Goal: Obtain resource: Download file/media

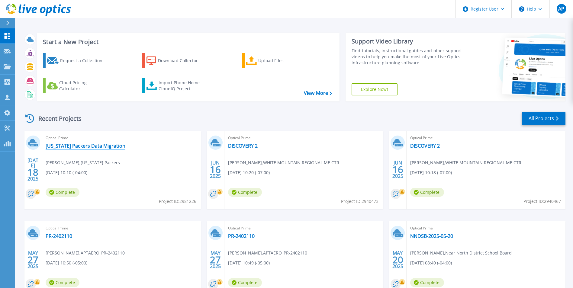
click at [82, 147] on link "[US_STATE] Packers Data Migration" at bounding box center [86, 146] width 80 height 6
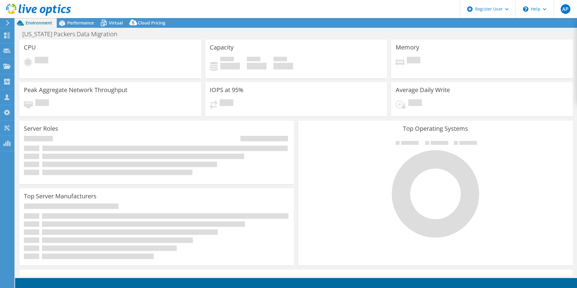
select select "USD"
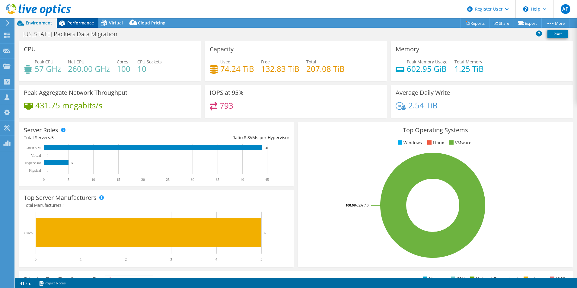
click at [84, 22] on span "Performance" at bounding box center [80, 23] width 27 height 6
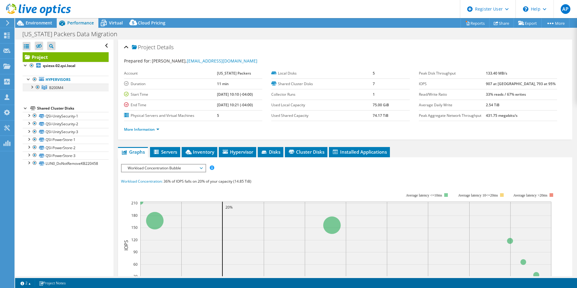
click at [34, 86] on div at bounding box center [32, 87] width 6 height 6
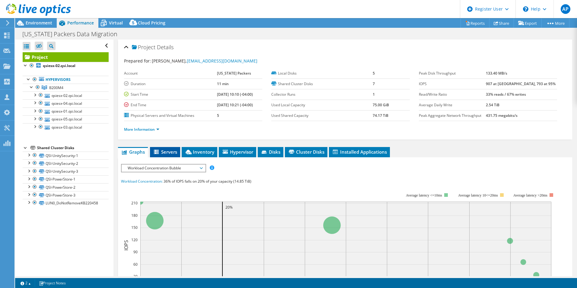
click at [175, 150] on span "Servers" at bounding box center [165, 152] width 24 height 6
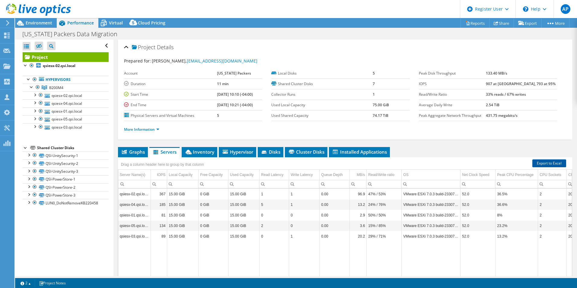
click at [550, 163] on link "Export to Excel" at bounding box center [550, 163] width 34 height 8
click at [413, 18] on header "AP Dell User [PERSON_NAME] [EMAIL_ADDRESS][DOMAIN_NAME] Dell My Profile Log Out…" at bounding box center [288, 9] width 577 height 18
click at [205, 153] on span "Inventory" at bounding box center [200, 152] width 30 height 6
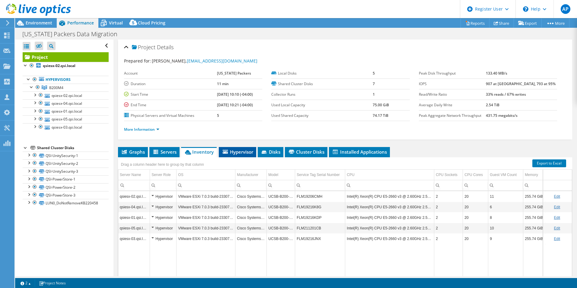
click at [234, 155] on li "Hypervisor" at bounding box center [237, 152] width 37 height 10
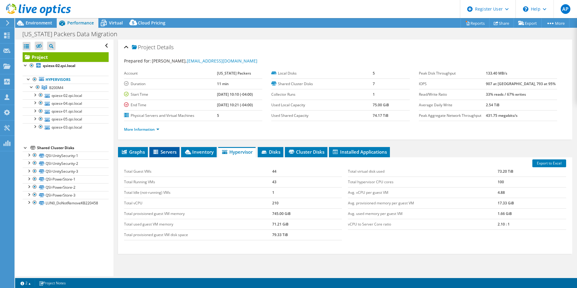
click at [165, 150] on span "Servers" at bounding box center [165, 152] width 24 height 6
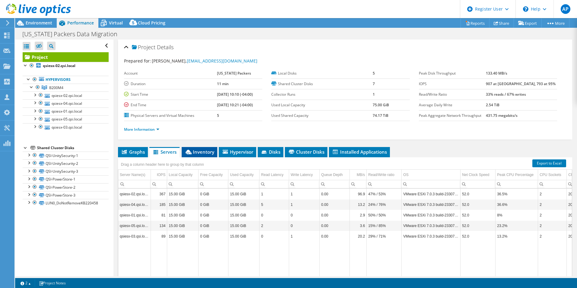
click at [208, 153] on span "Inventory" at bounding box center [200, 152] width 30 height 6
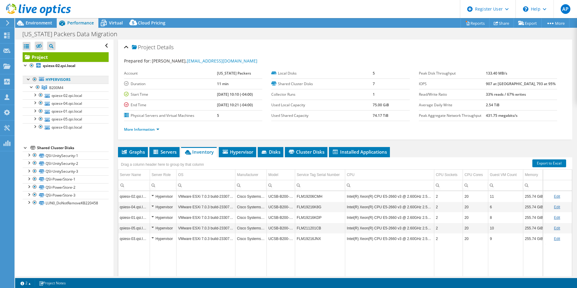
click at [52, 81] on link "Hypervisors" at bounding box center [66, 80] width 86 height 8
click at [57, 85] on span "B200M4" at bounding box center [56, 87] width 14 height 5
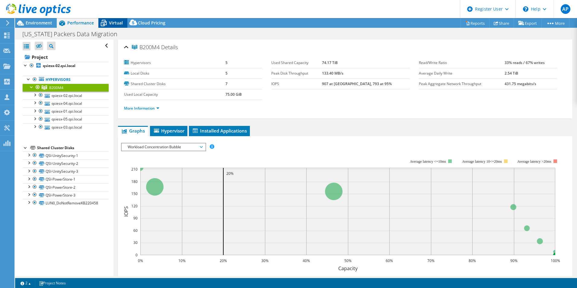
click at [106, 23] on icon at bounding box center [104, 23] width 6 height 5
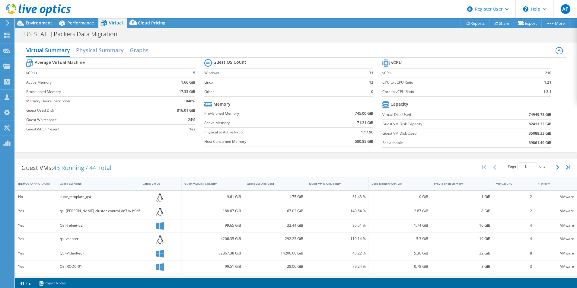
scroll to position [30, 0]
